Goal: Check status: Check status

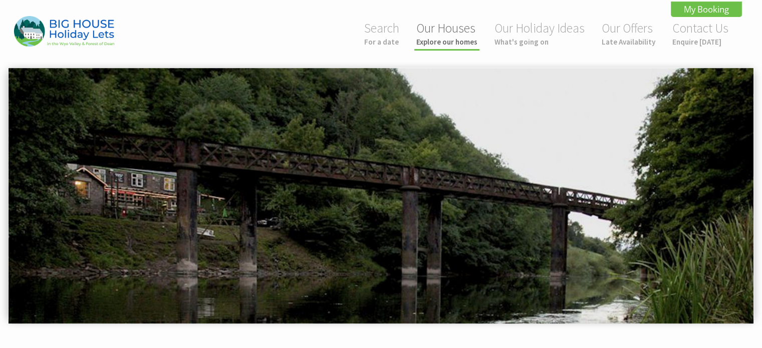
click at [454, 31] on link "Our Houses Explore our homes" at bounding box center [446, 33] width 61 height 27
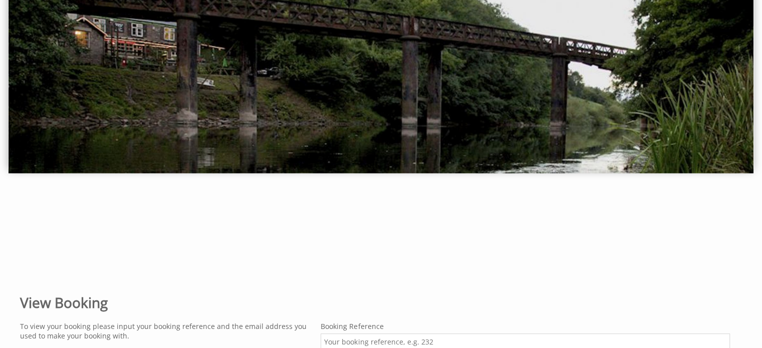
scroll to position [153, 0]
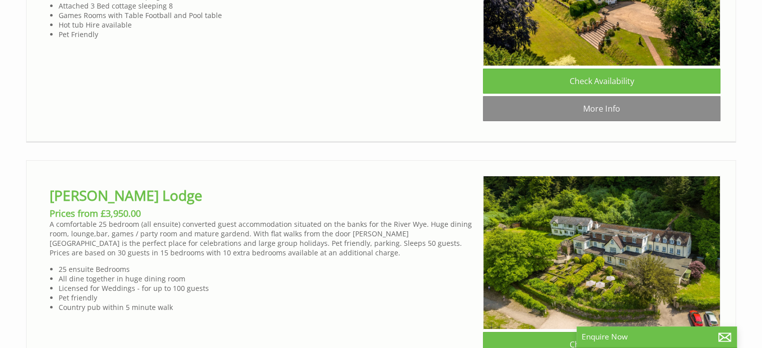
scroll to position [3856, 0]
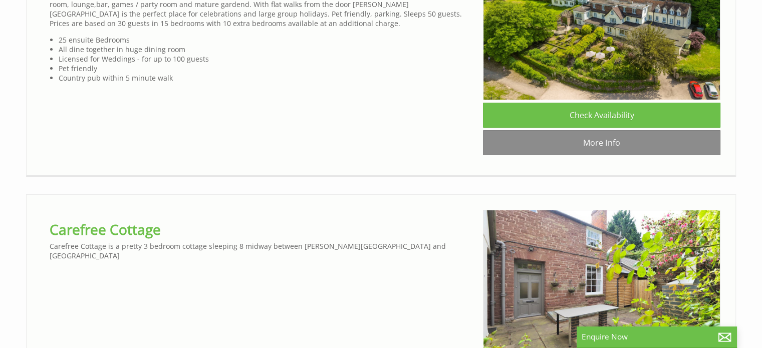
scroll to position [0, 9]
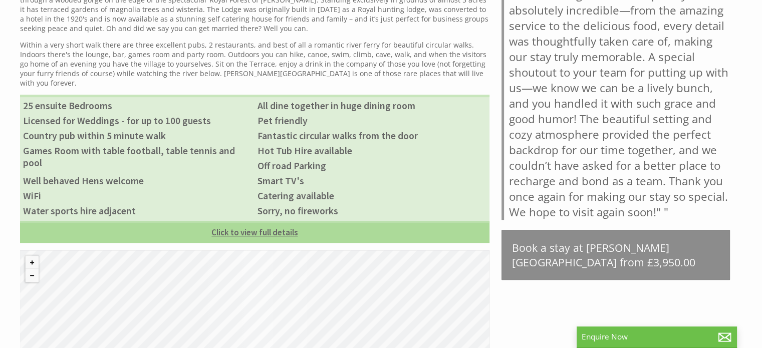
scroll to position [451, 0]
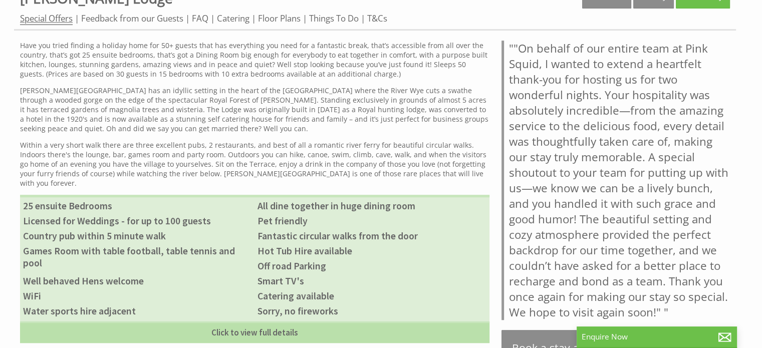
click at [59, 18] on link "Special Offers" at bounding box center [46, 19] width 53 height 13
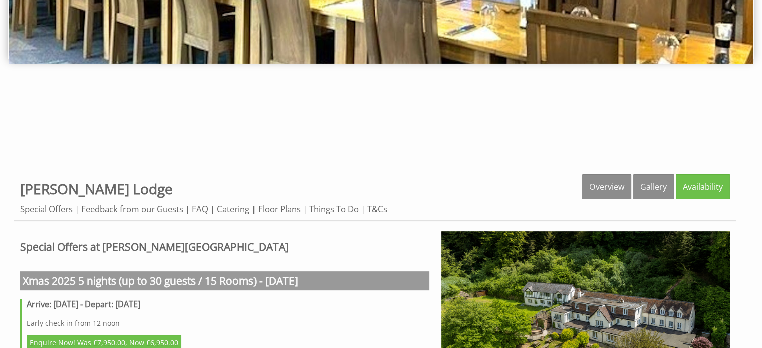
scroll to position [351, 0]
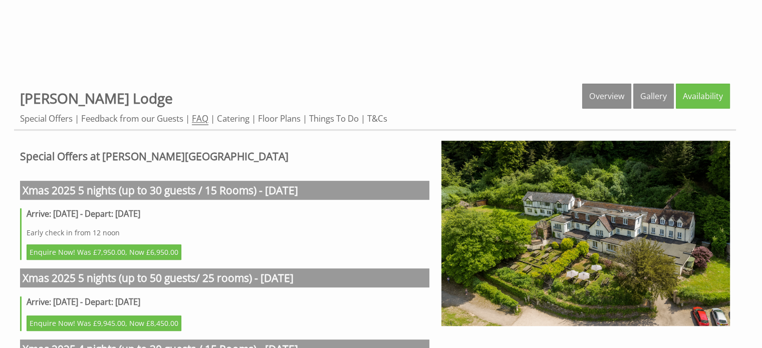
click at [199, 119] on link "FAQ" at bounding box center [200, 119] width 17 height 13
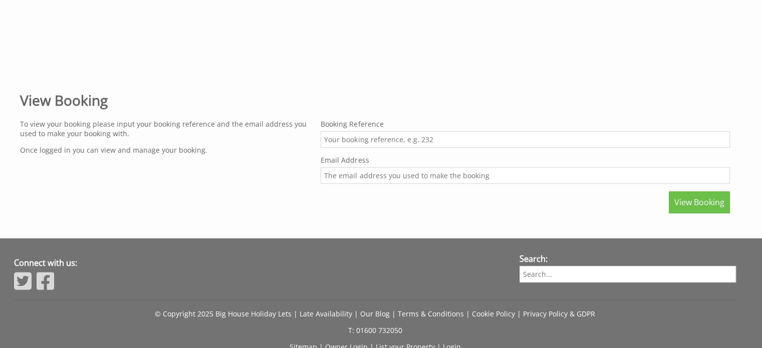
scroll to position [354, 0]
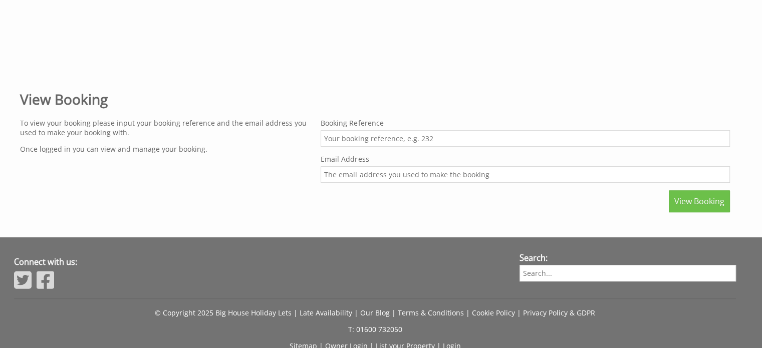
click at [377, 138] on input "Booking Reference" at bounding box center [525, 138] width 409 height 17
type input "2"
type input "3350"
type input "[EMAIL_ADDRESS][DOMAIN_NAME]"
click at [692, 200] on span "View Booking" at bounding box center [699, 201] width 50 height 11
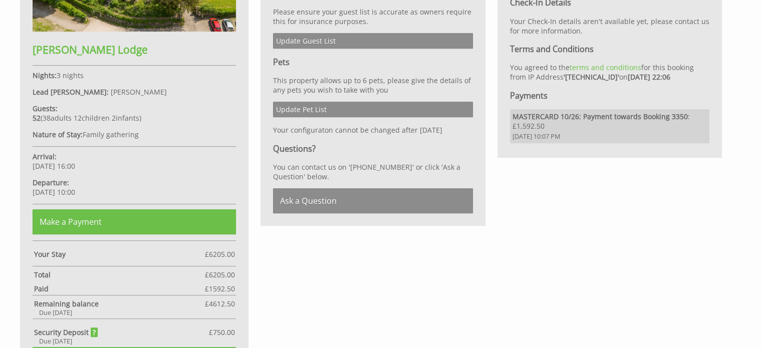
scroll to position [501, 0]
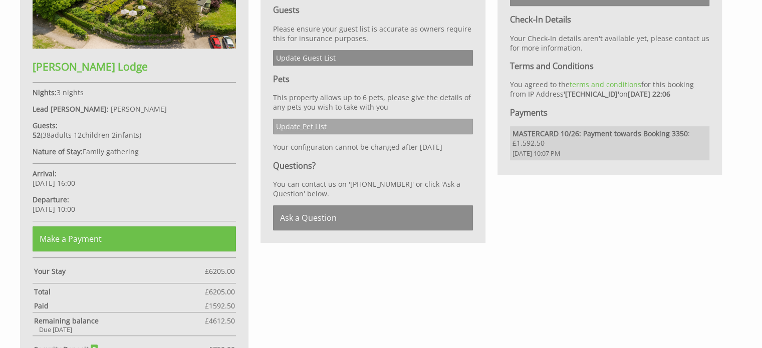
click at [303, 123] on link "Update Pet List" at bounding box center [372, 127] width 199 height 16
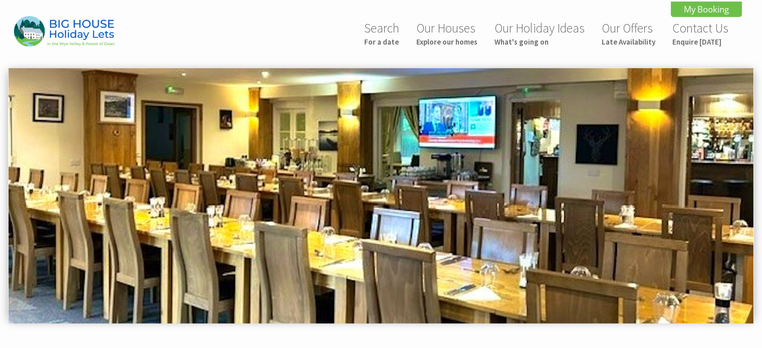
scroll to position [349, 0]
